Goal: Task Accomplishment & Management: Use online tool/utility

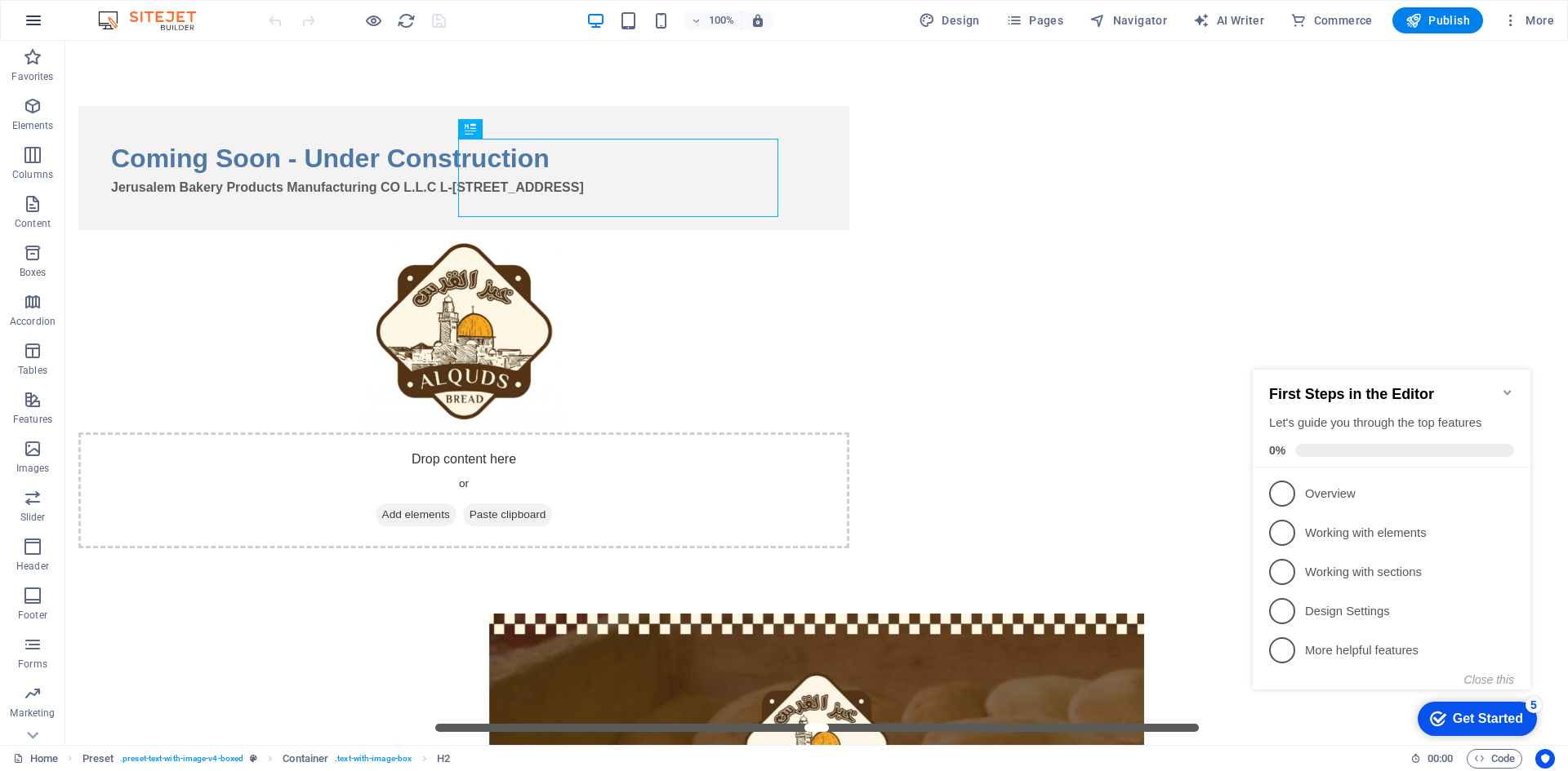
click at [40, 23] on icon "button" at bounding box center [34, 20] width 19 height 19
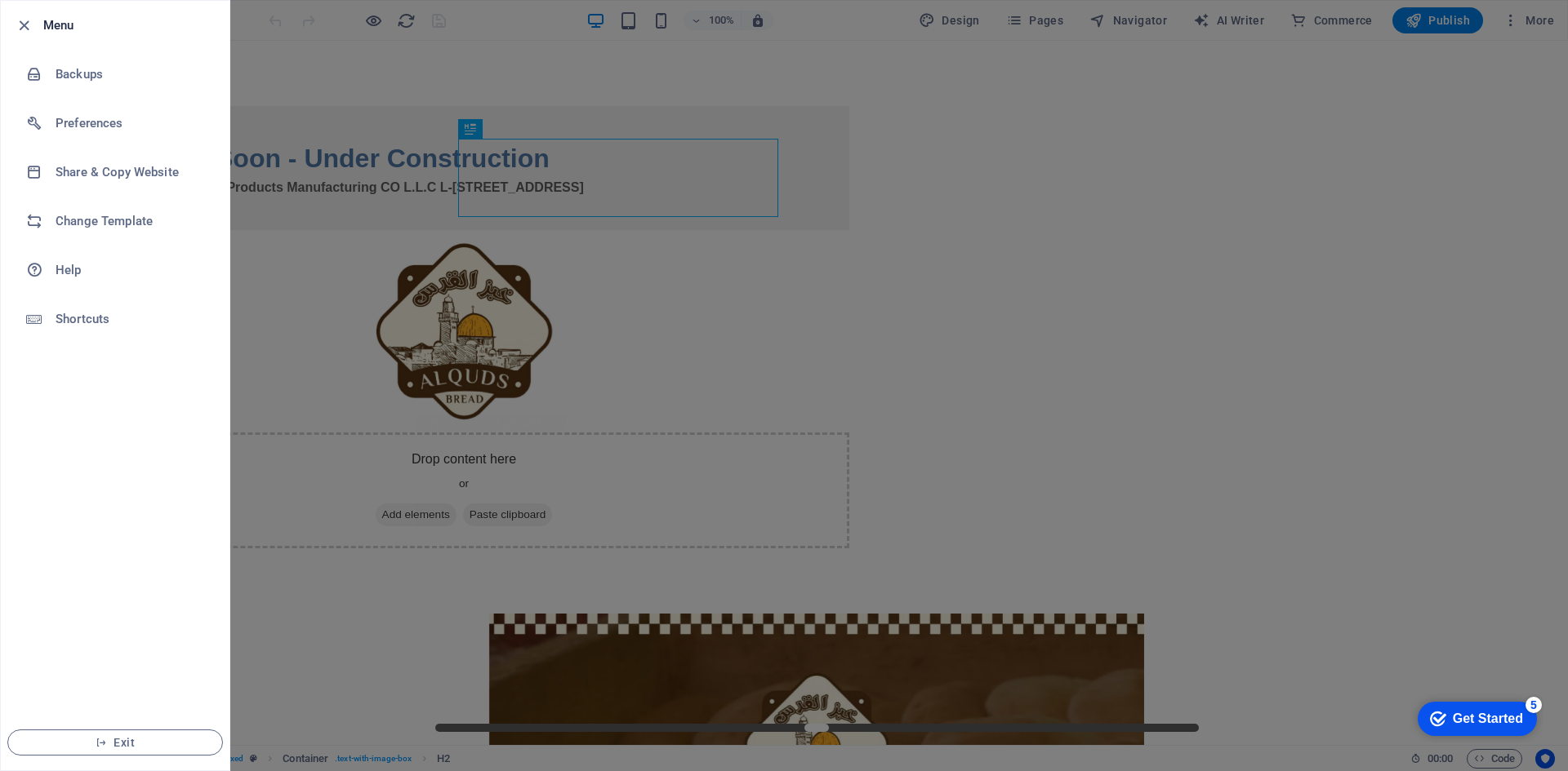
click at [319, 252] on div at bounding box center [784, 386] width 1568 height 771
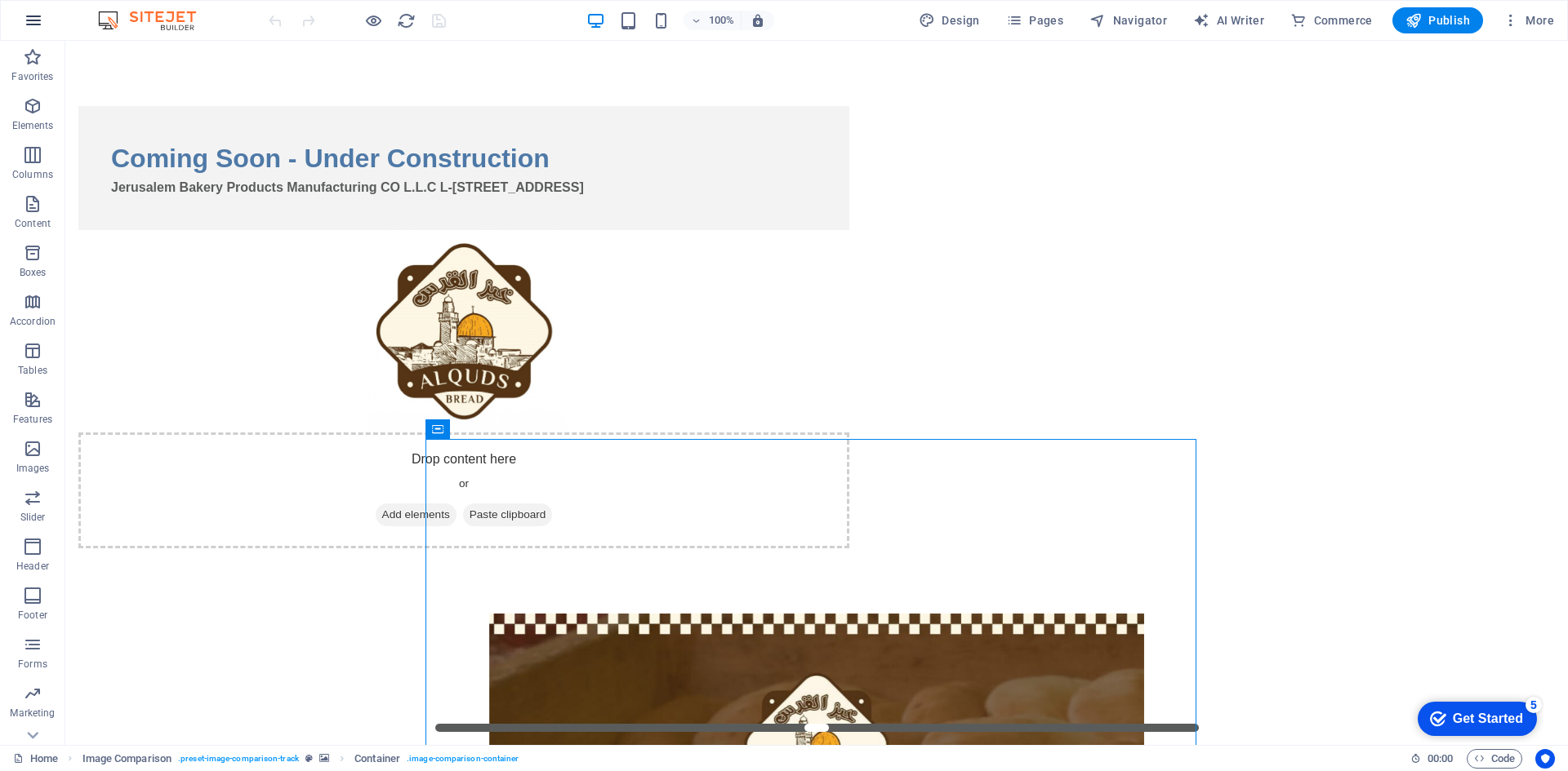
click at [29, 26] on icon "button" at bounding box center [34, 20] width 19 height 19
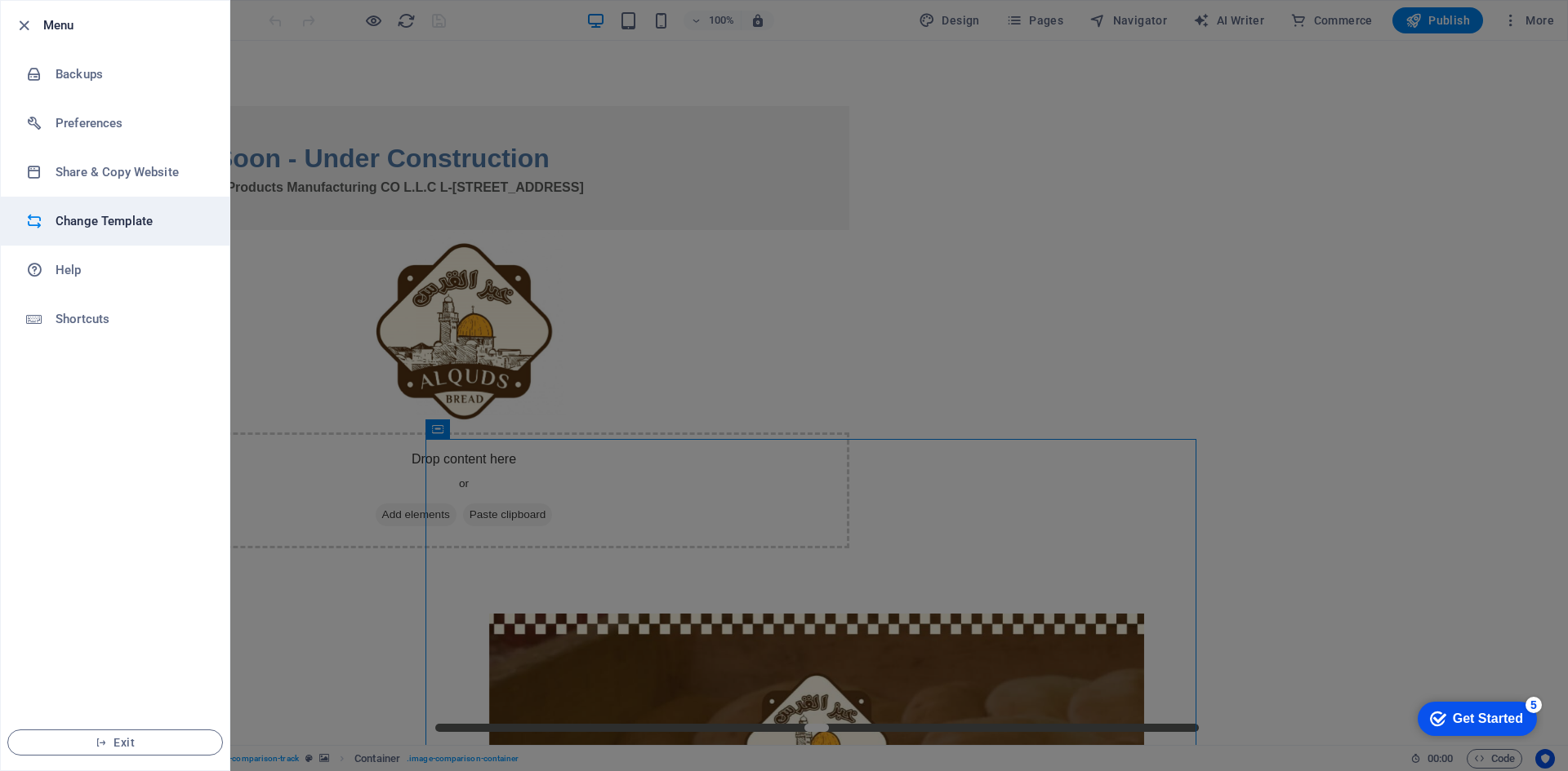
click at [120, 221] on h6 "Change Template" at bounding box center [131, 221] width 151 height 19
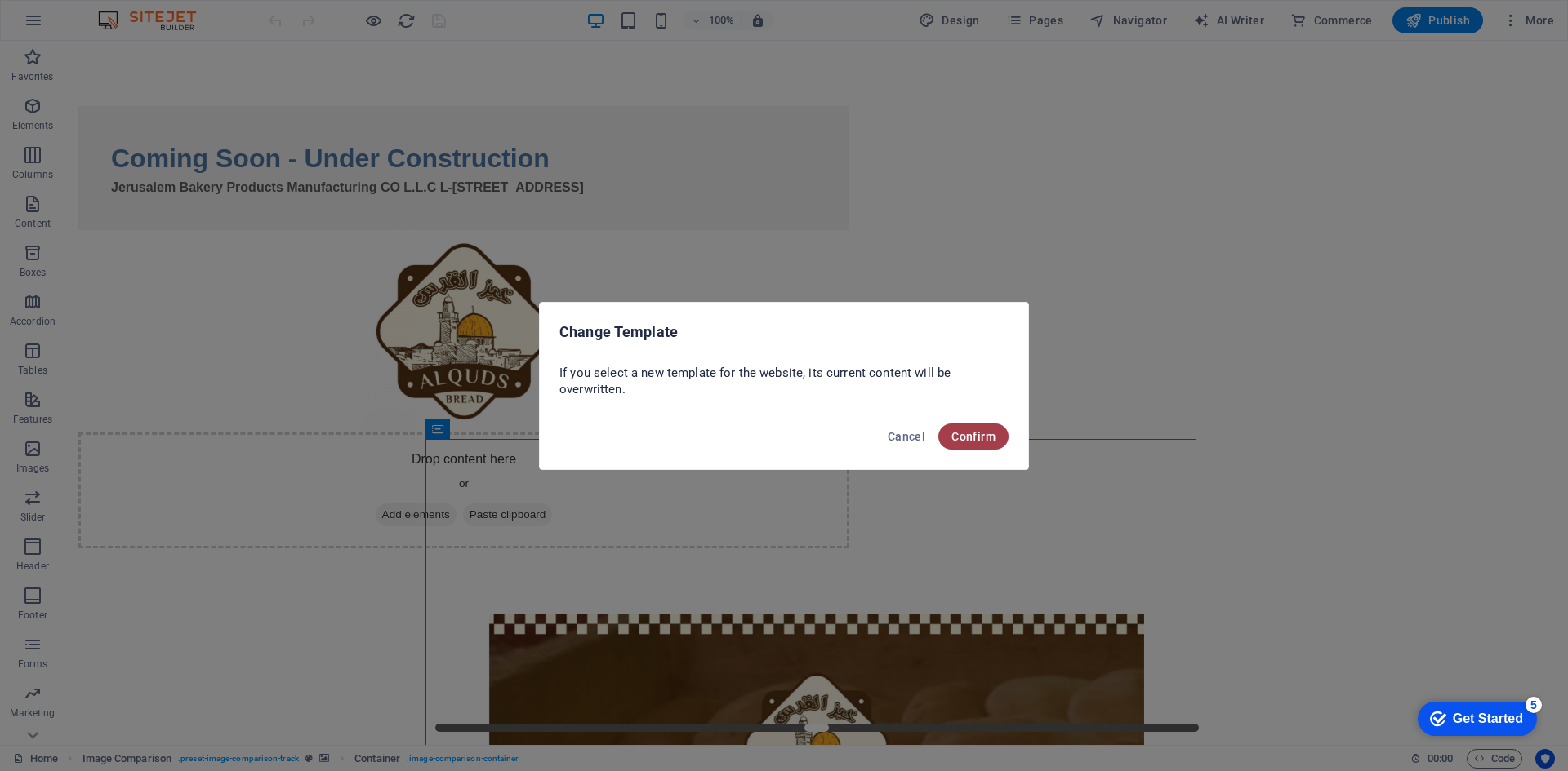
click at [966, 430] on span "Confirm" at bounding box center [973, 437] width 44 height 13
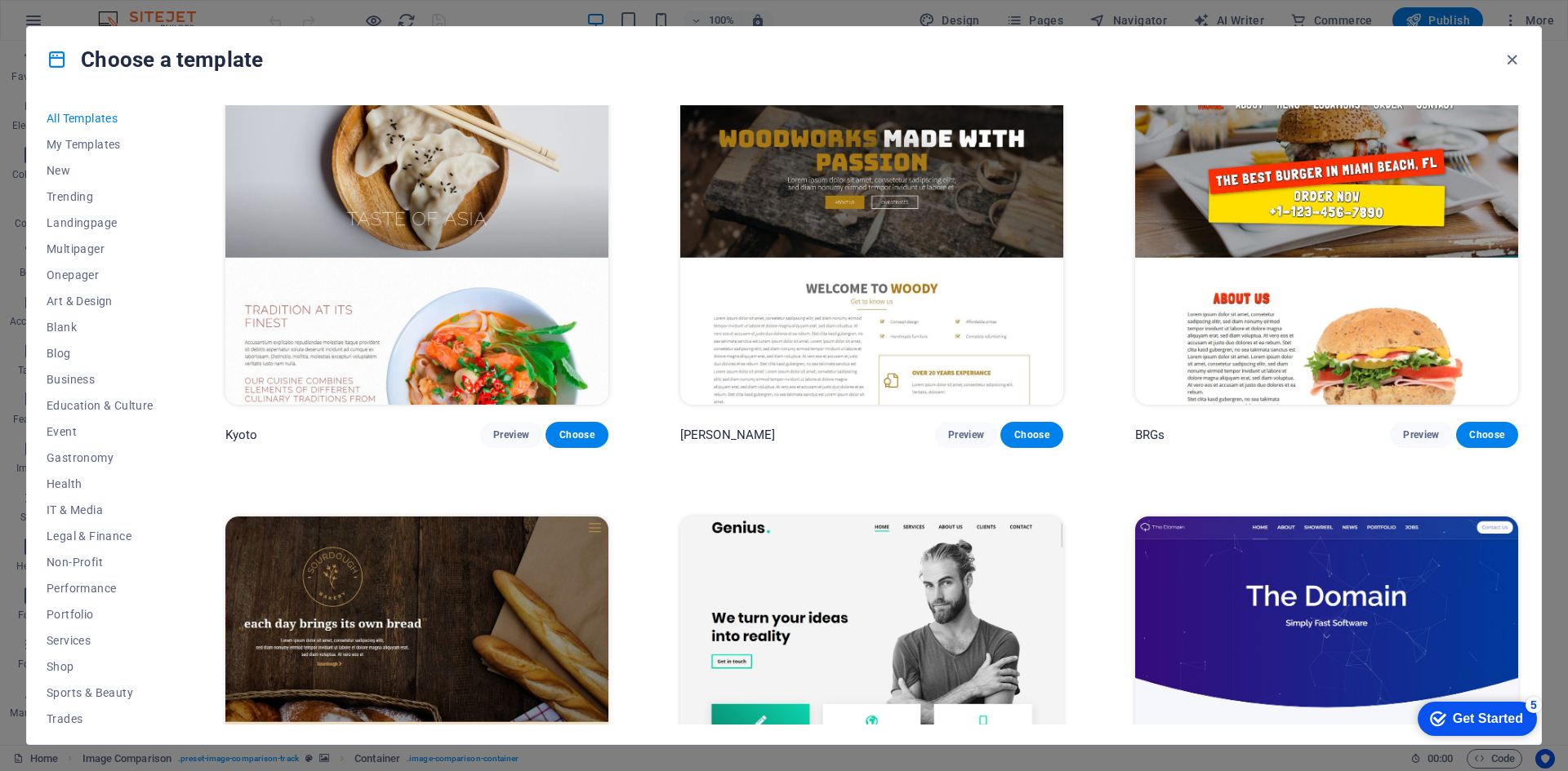
scroll to position [11995, 0]
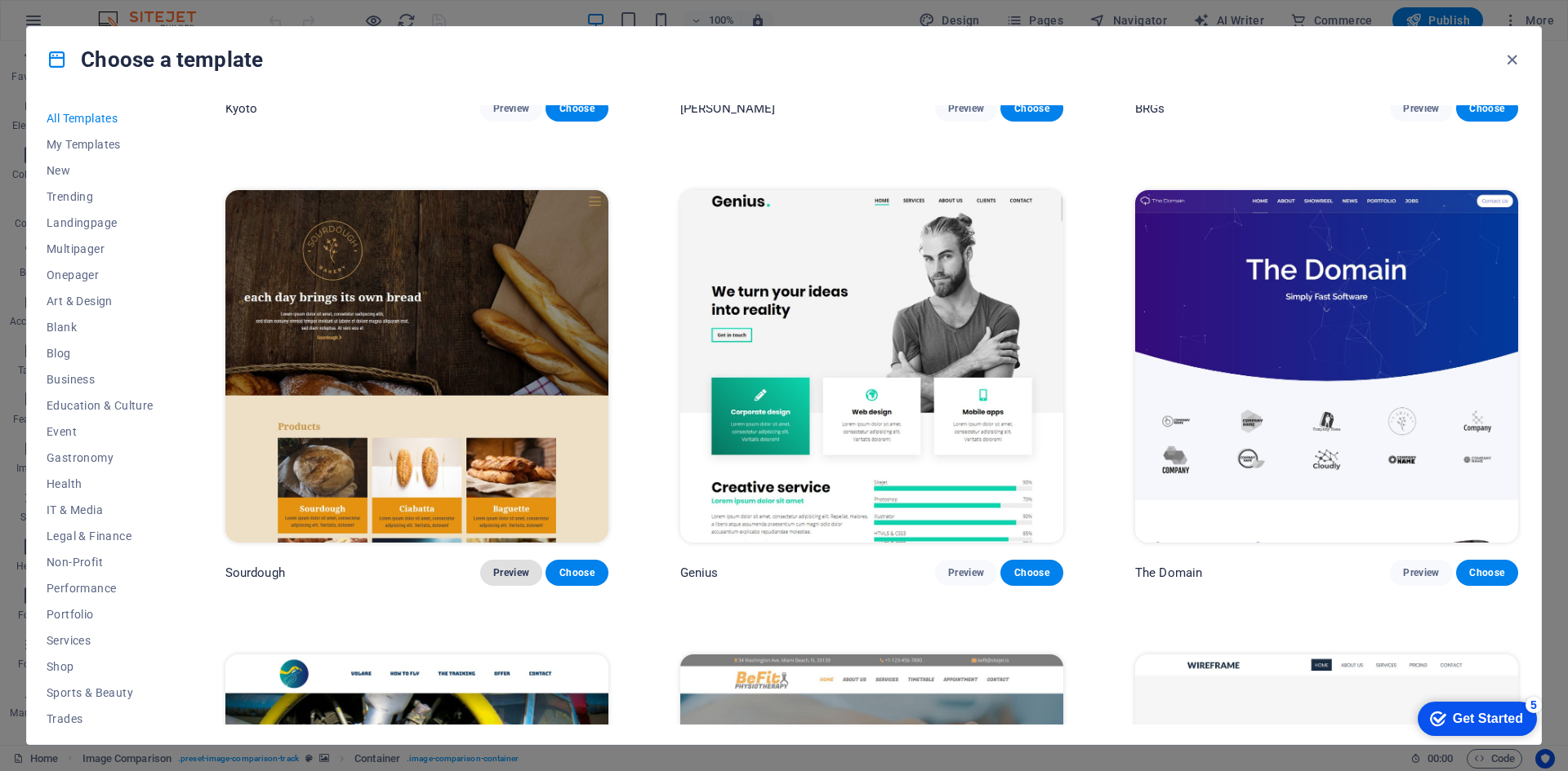
click at [510, 567] on span "Preview" at bounding box center [510, 573] width 36 height 13
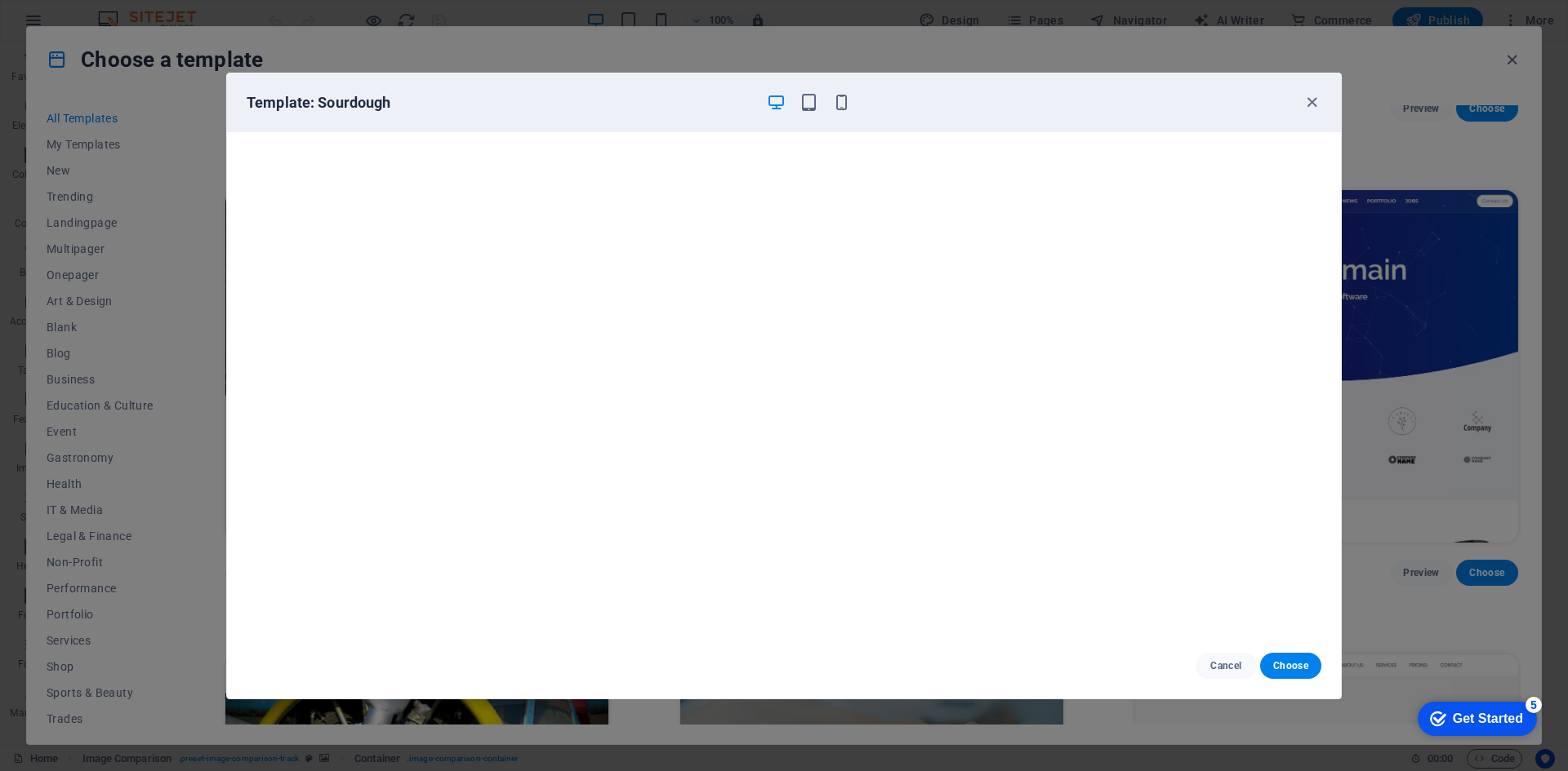
scroll to position [4, 0]
click at [799, 110] on icon "button" at bounding box center [808, 102] width 18 height 18
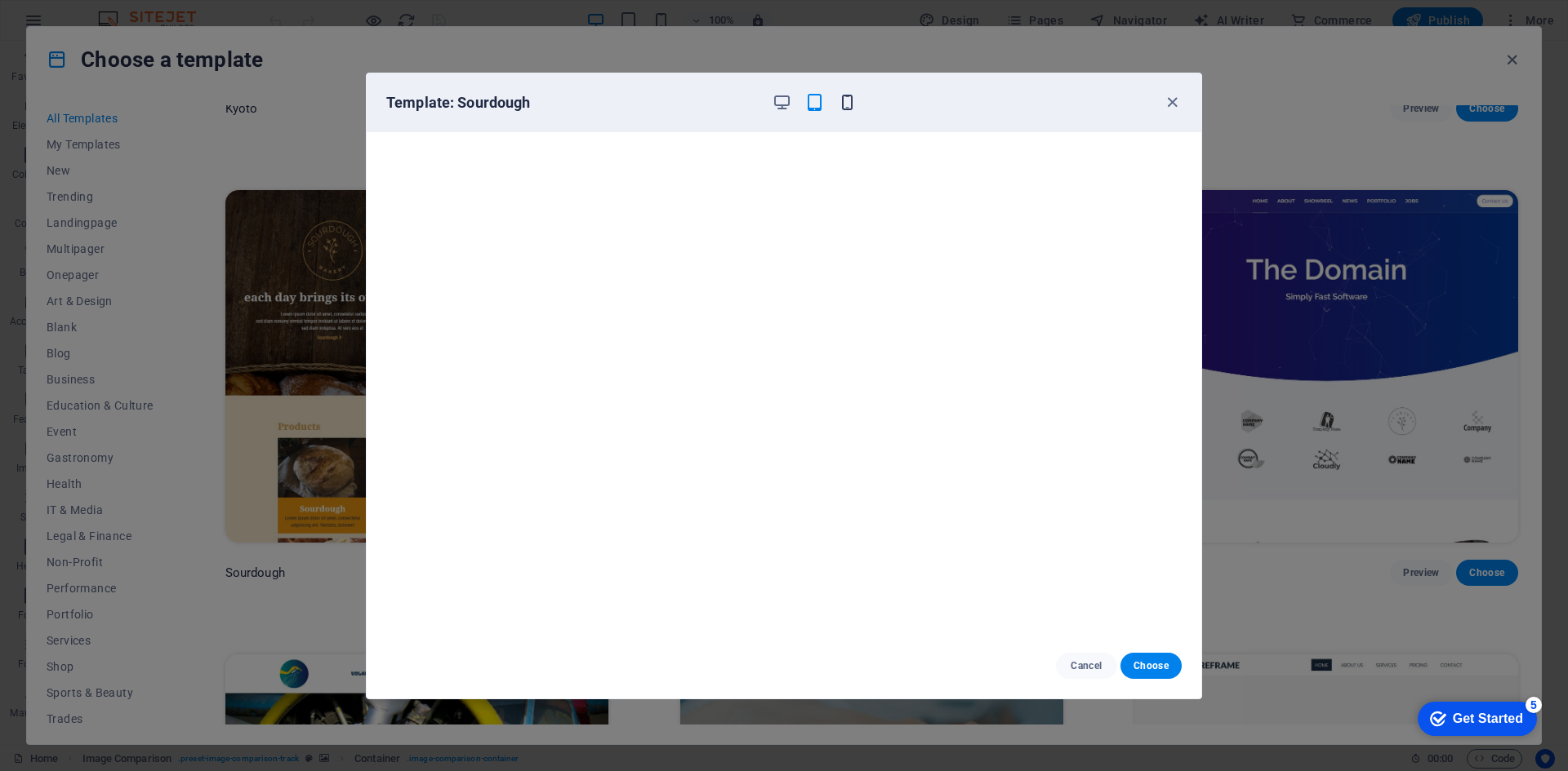
click at [842, 98] on icon "button" at bounding box center [847, 102] width 18 height 18
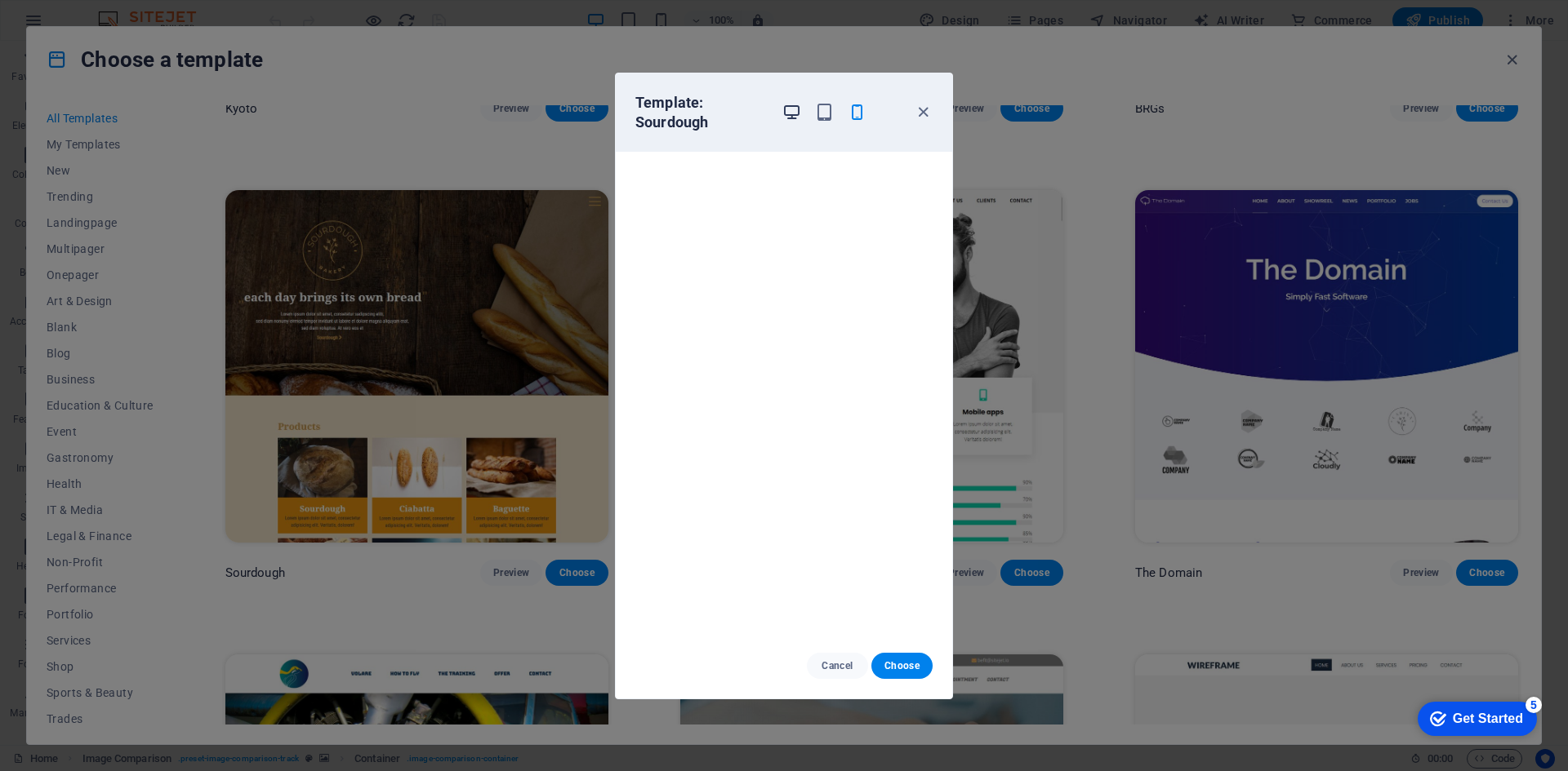
click at [793, 111] on icon "button" at bounding box center [791, 112] width 18 height 18
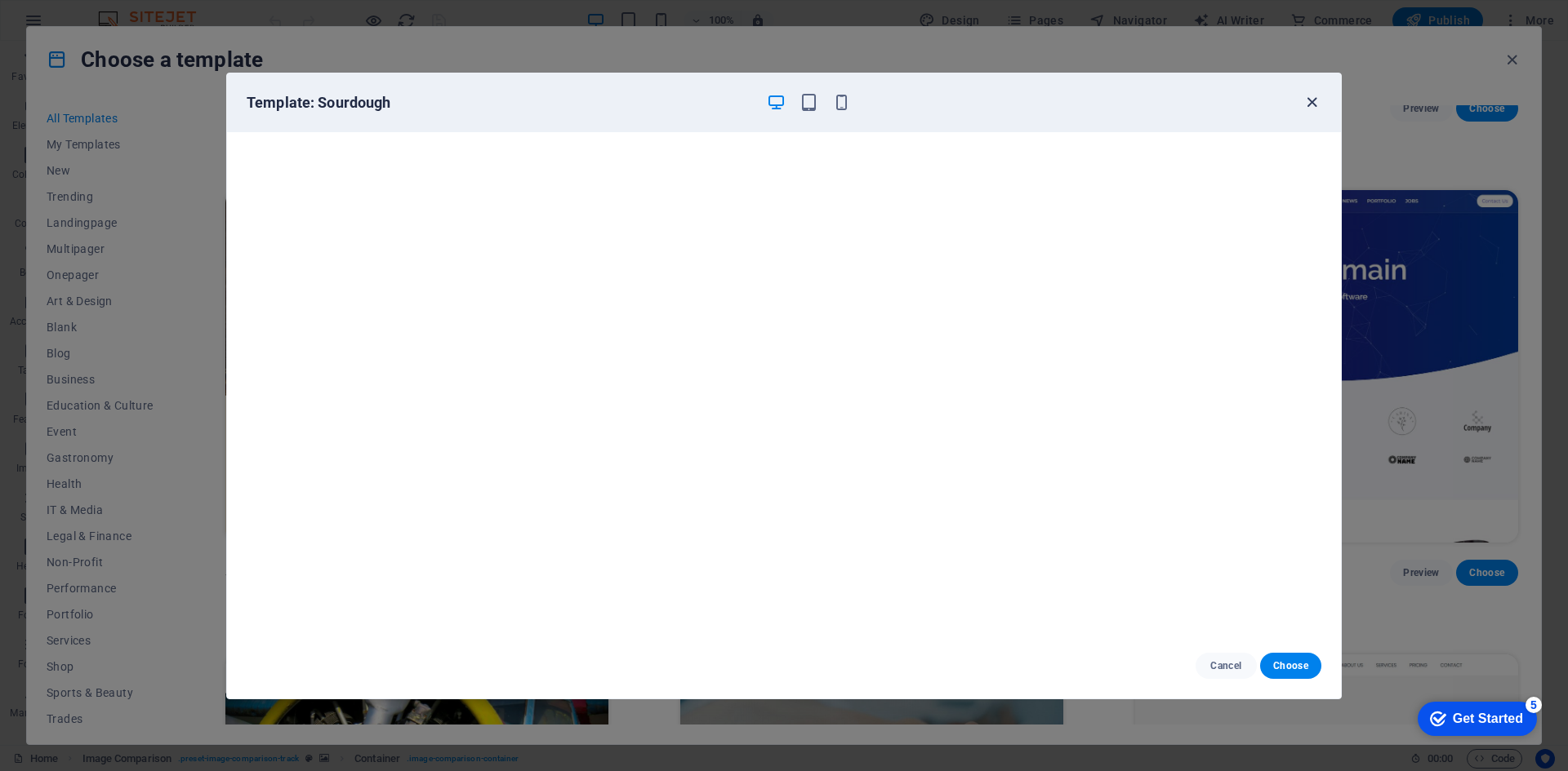
click at [1302, 98] on icon "button" at bounding box center [1311, 102] width 18 height 18
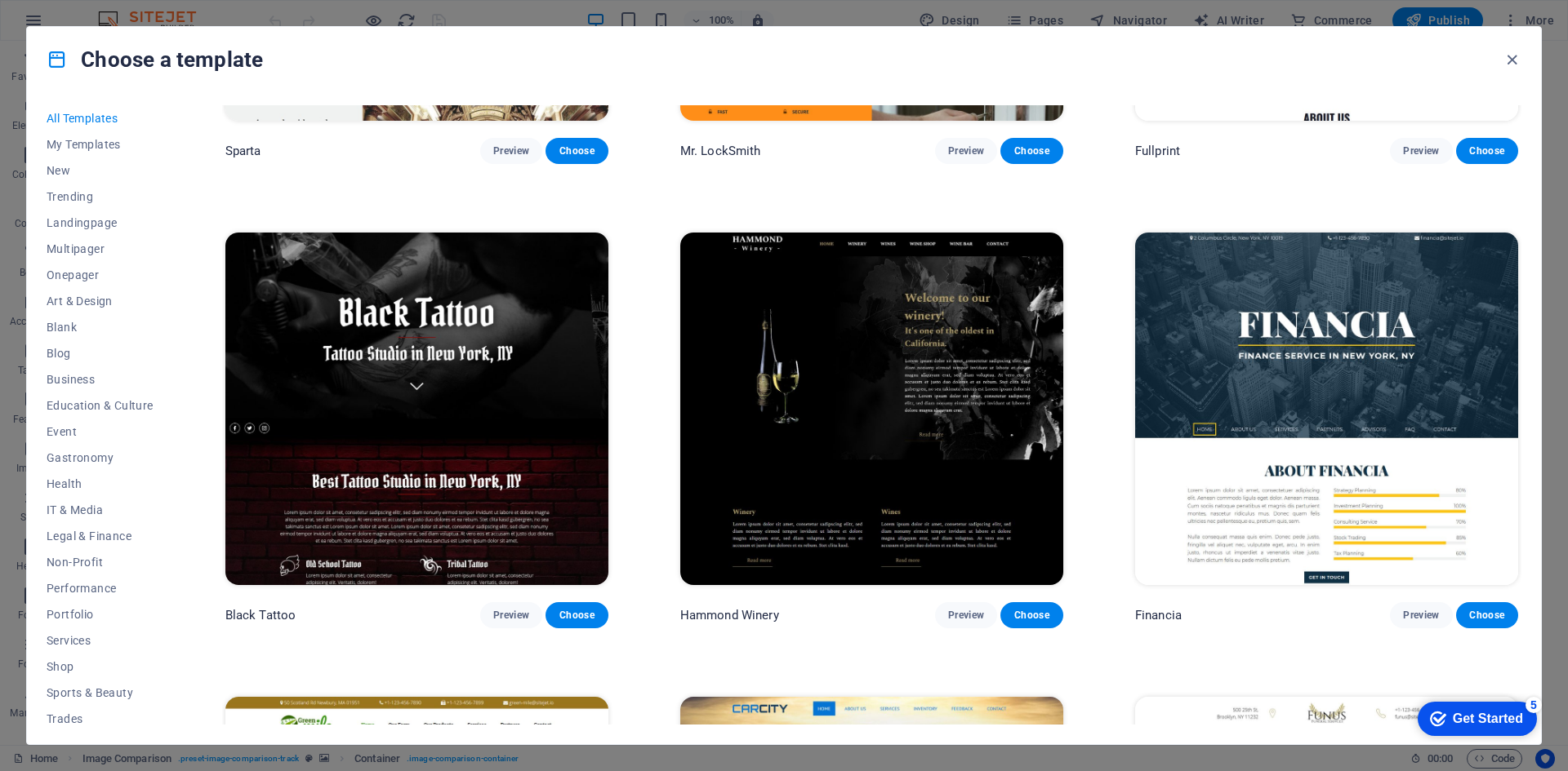
scroll to position [14279, 0]
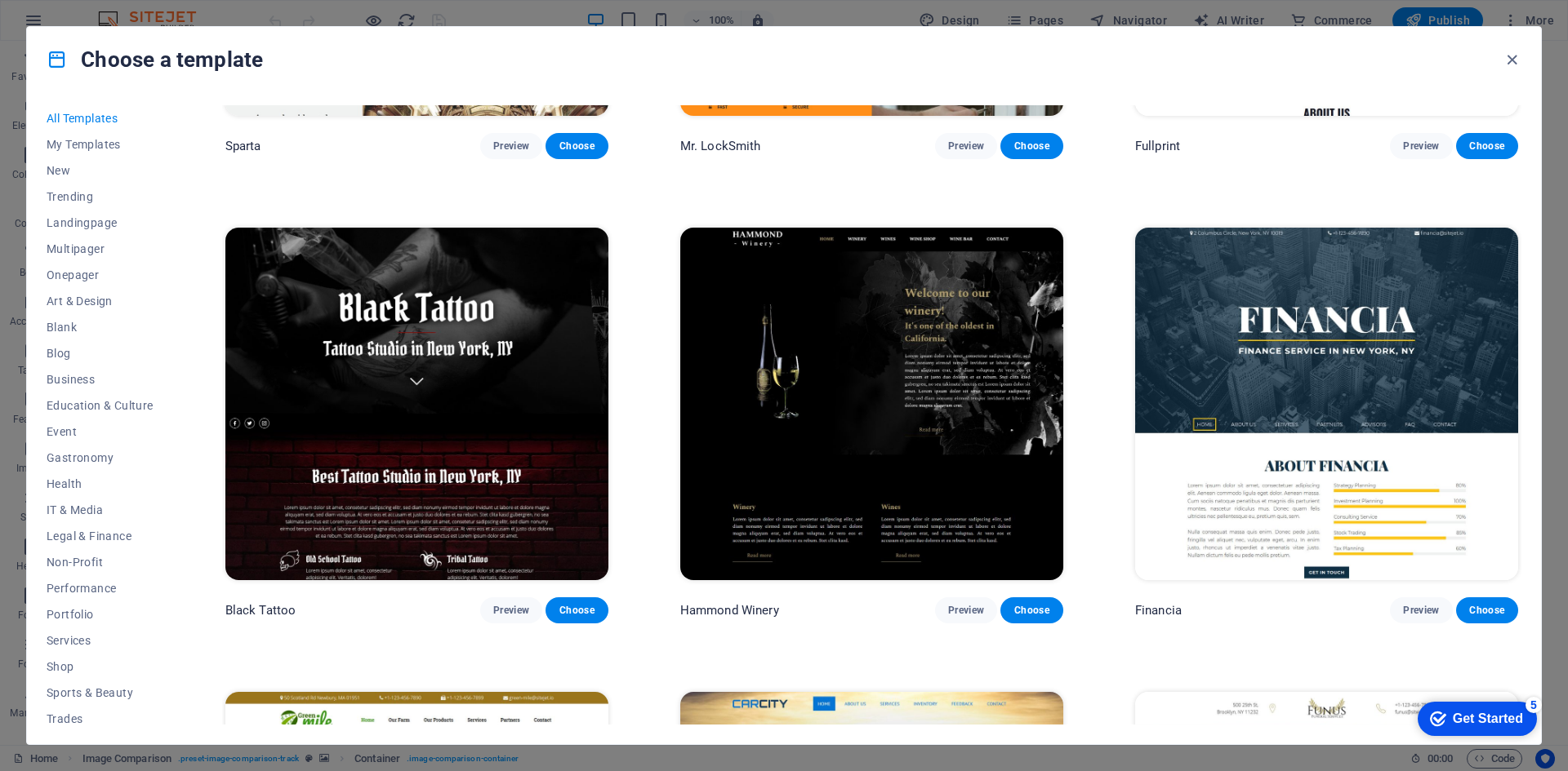
drag, startPoint x: 158, startPoint y: 61, endPoint x: 260, endPoint y: 64, distance: 102.0
click at [260, 64] on h4 "Choose a template" at bounding box center [154, 59] width 216 height 26
copy h4 "a template"
click at [53, 12] on div "Choose a template All Templates My Templates New Trending Landingpage Multipage…" at bounding box center [784, 386] width 1568 height 771
click at [87, 18] on div "Choose a template All Templates My Templates New Trending Landingpage Multipage…" at bounding box center [784, 386] width 1568 height 771
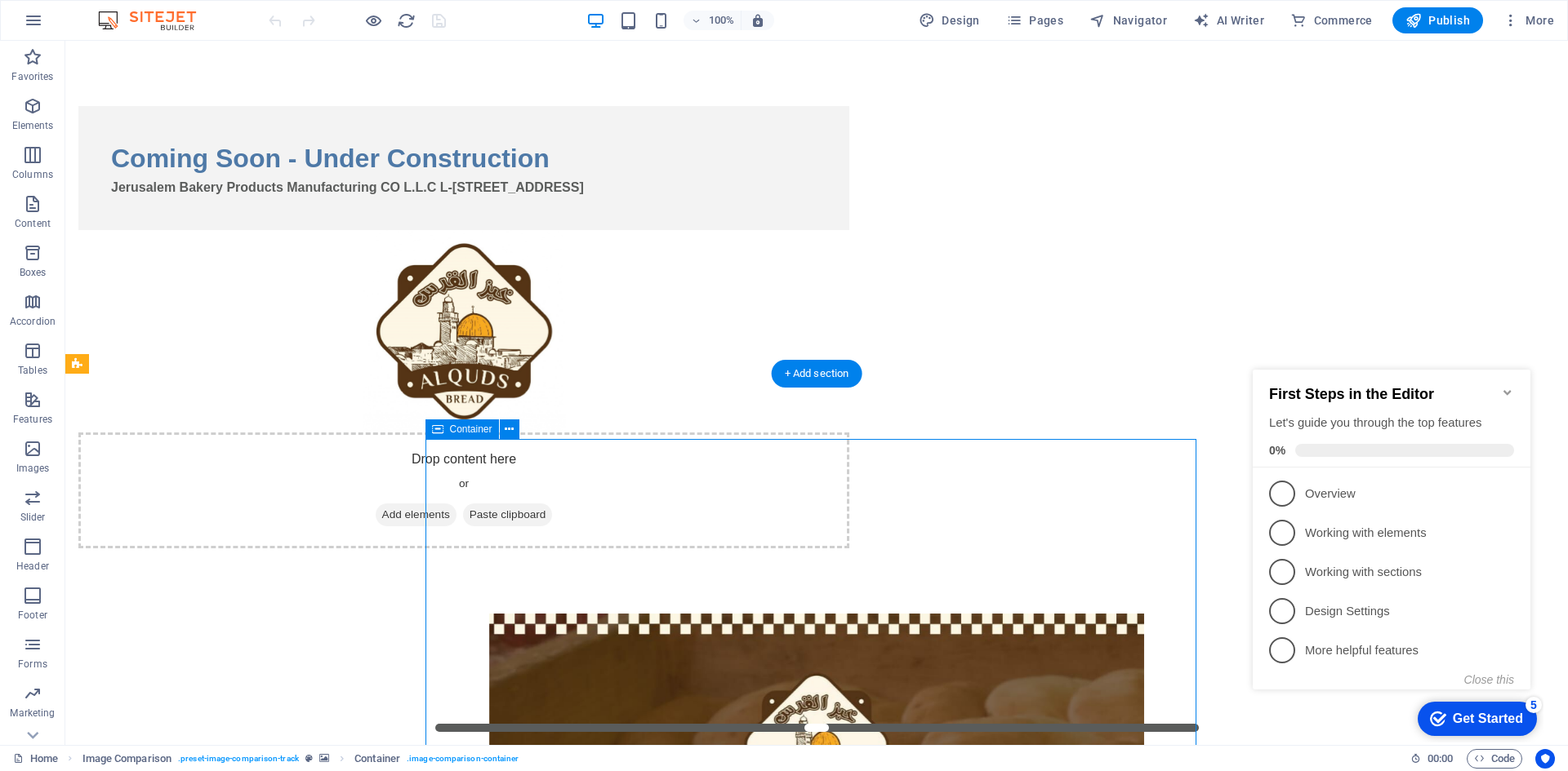
select select "vh"
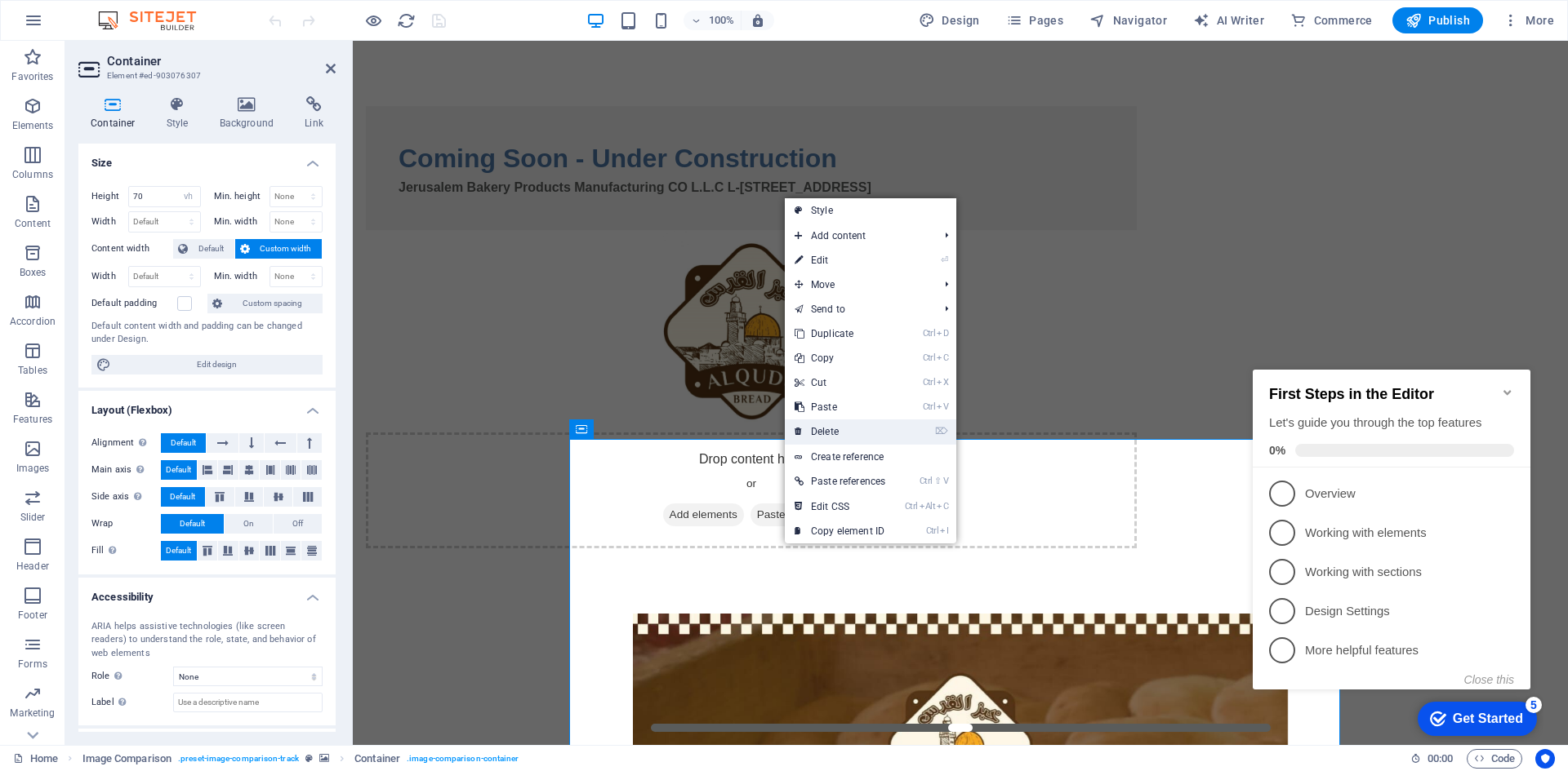
click at [828, 435] on link "⌦ Delete" at bounding box center [840, 431] width 110 height 24
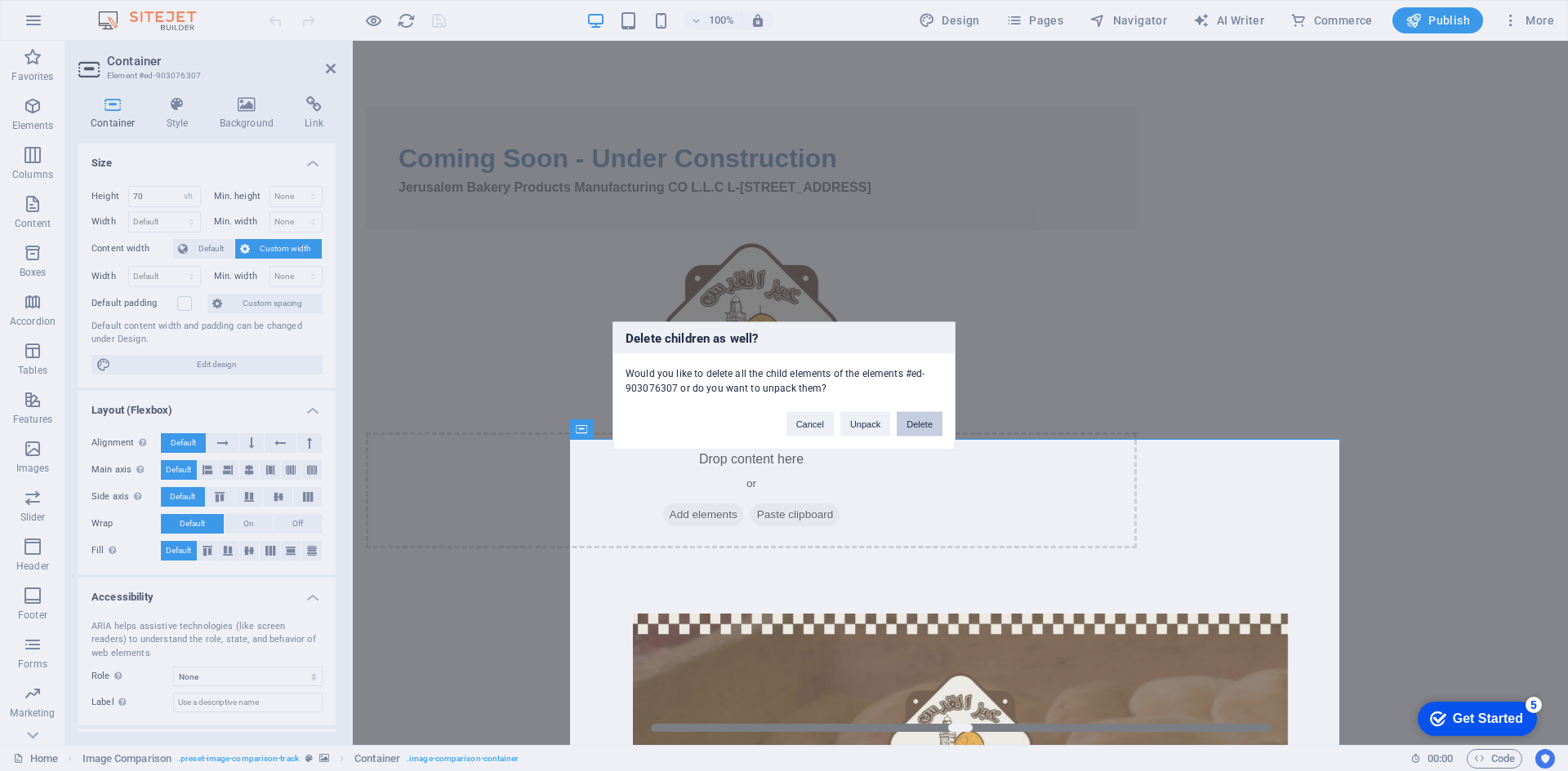
click at [915, 424] on button "Delete" at bounding box center [919, 423] width 45 height 24
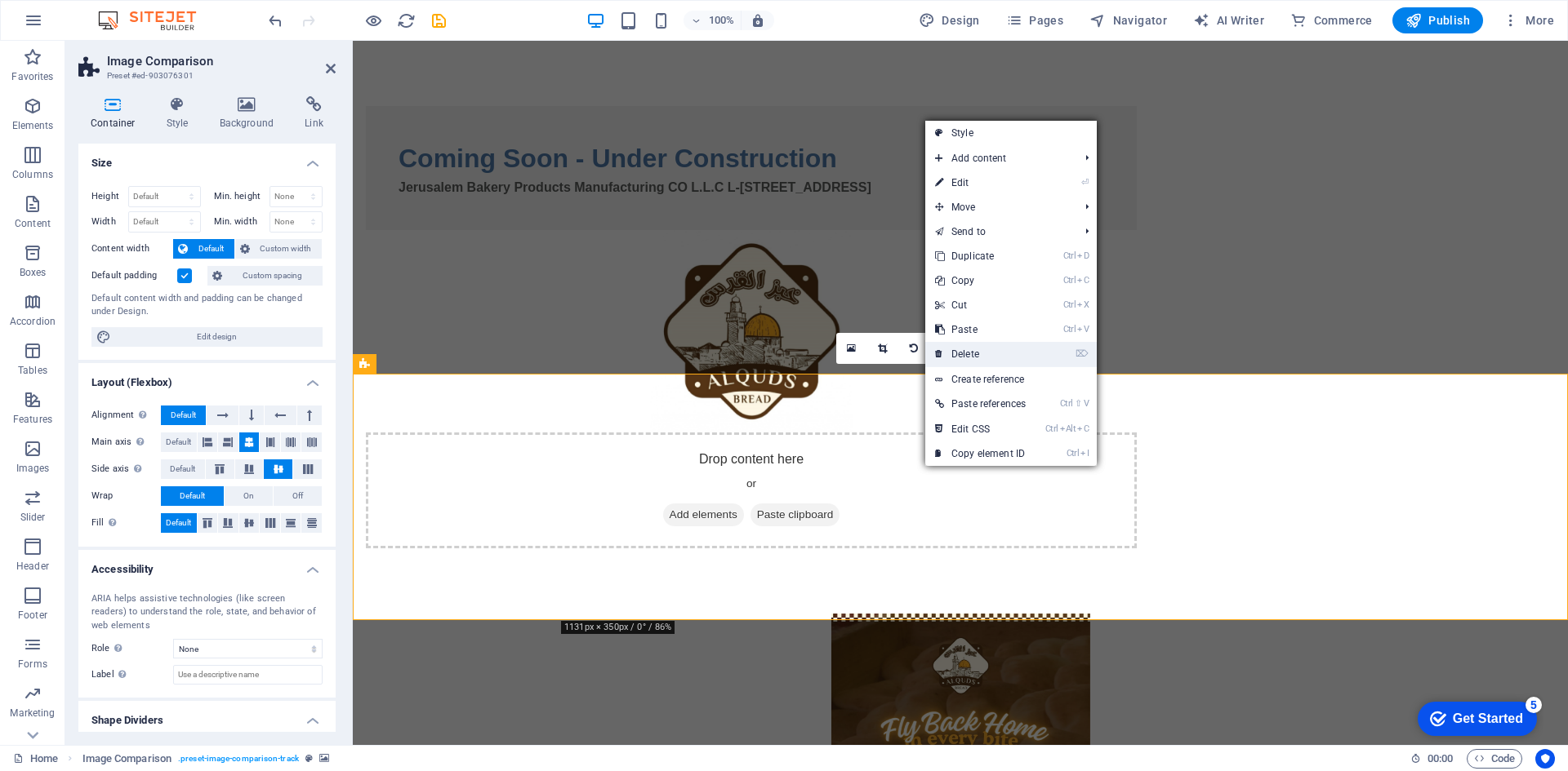
drag, startPoint x: 991, startPoint y: 360, endPoint x: 923, endPoint y: 407, distance: 82.7
click at [991, 360] on link "⌦ Delete" at bounding box center [980, 354] width 110 height 24
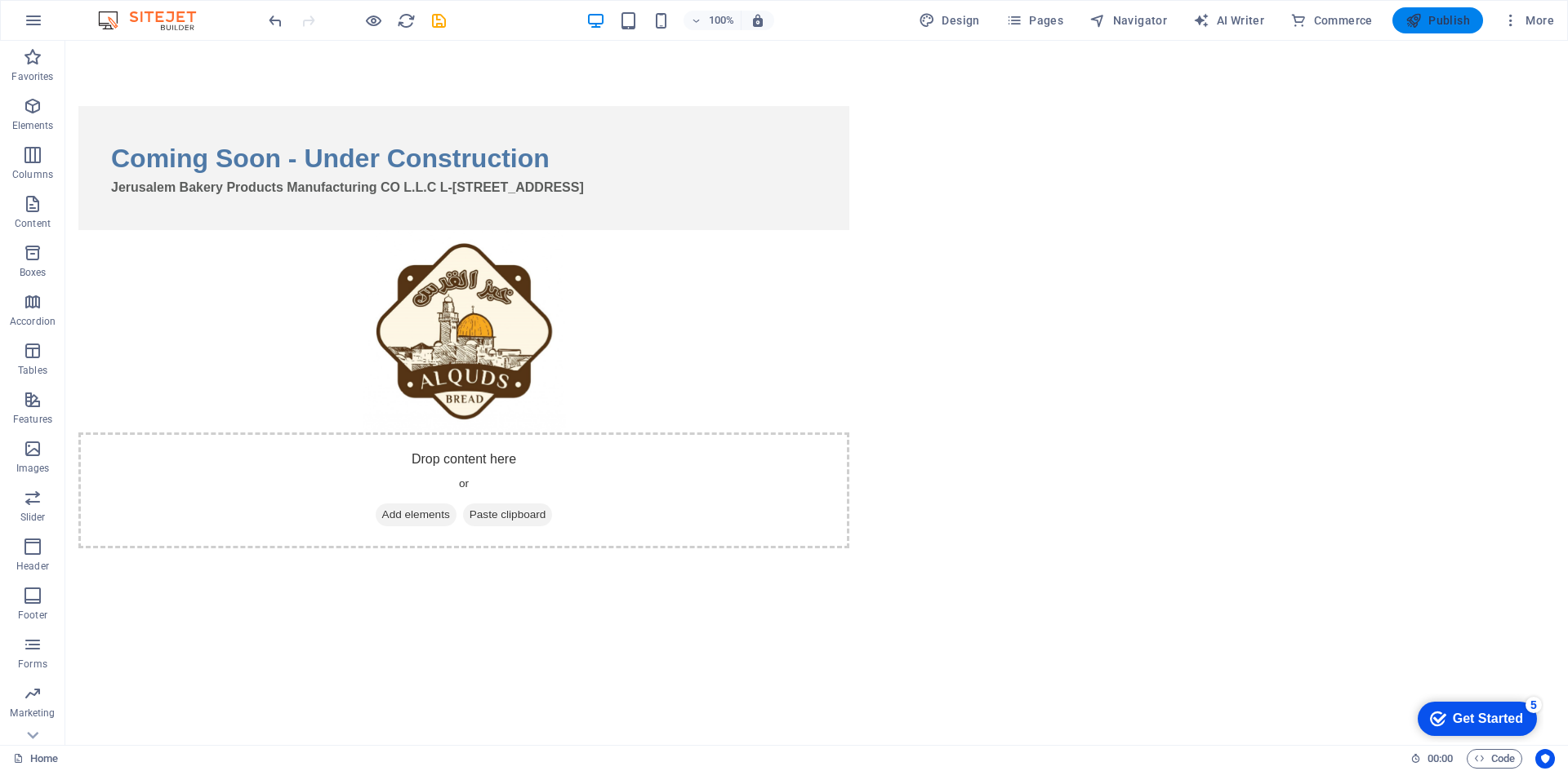
click at [1461, 31] on button "Publish" at bounding box center [1438, 20] width 91 height 26
